Goal: Task Accomplishment & Management: Manage account settings

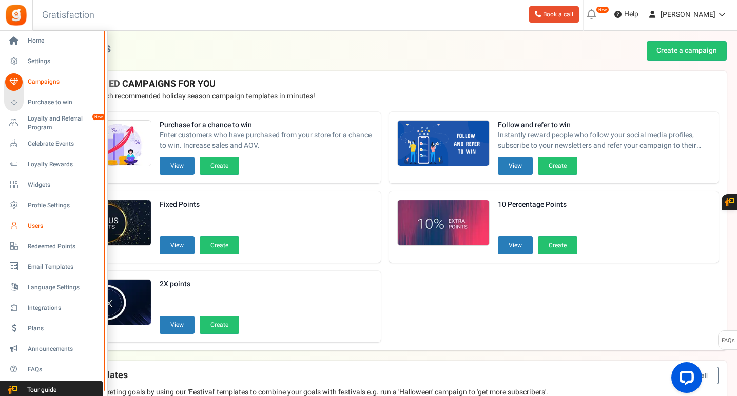
click at [57, 226] on span "Users" at bounding box center [64, 226] width 72 height 9
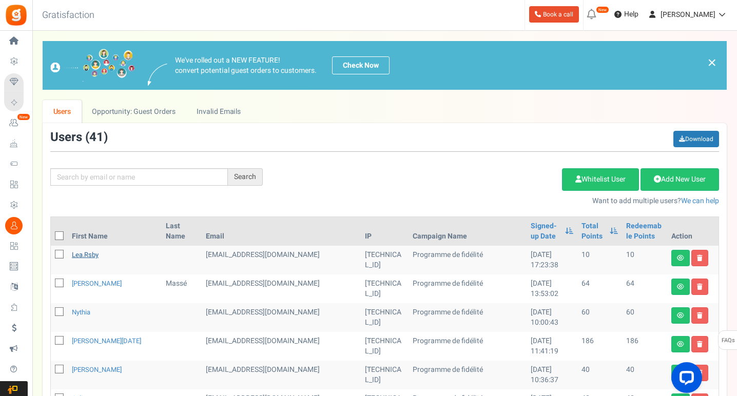
click at [90, 253] on link "lea.rsby" at bounding box center [85, 255] width 27 height 10
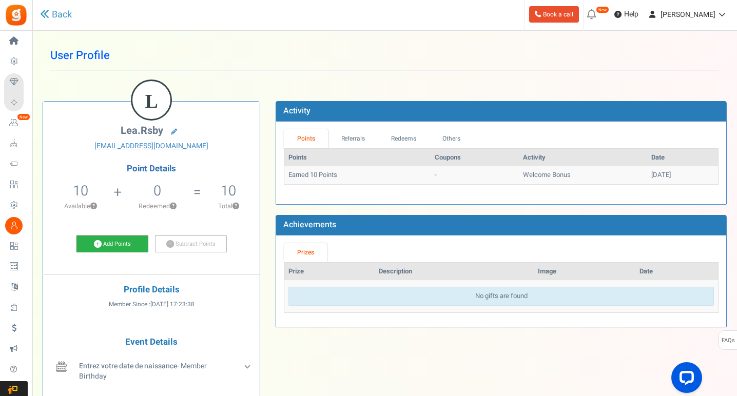
click at [116, 244] on link "Add Points" at bounding box center [113, 244] width 72 height 17
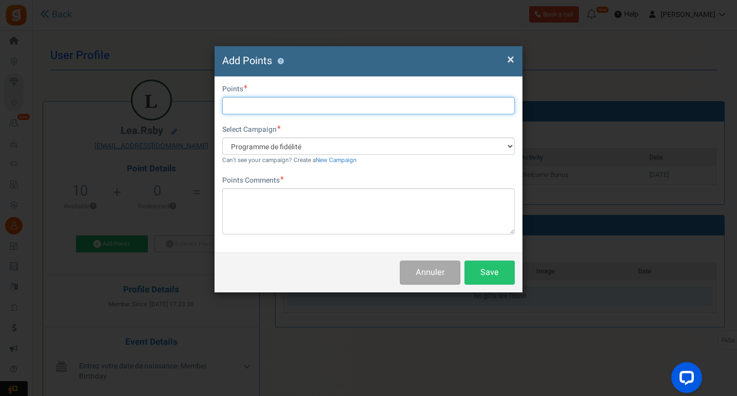
click at [319, 109] on input "text" at bounding box center [368, 105] width 293 height 17
type input "4"
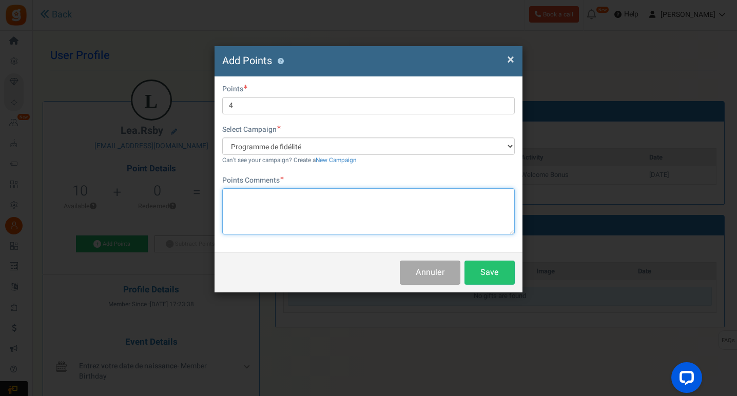
click at [303, 199] on textarea at bounding box center [368, 211] width 293 height 46
type textarea "Ancien compte"
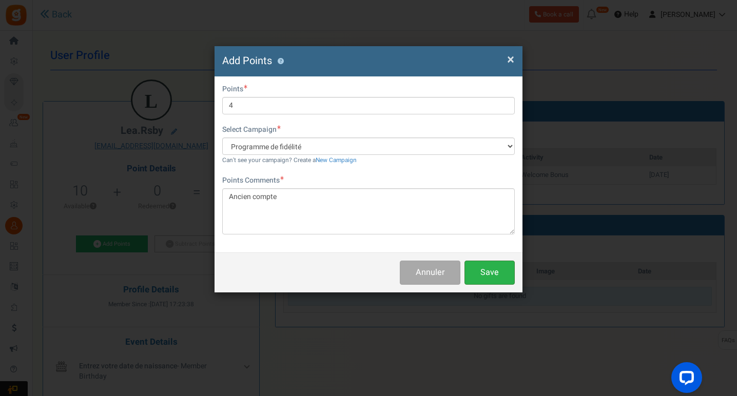
click at [490, 271] on button "Save" at bounding box center [490, 273] width 50 height 24
